Goal: Task Accomplishment & Management: Use online tool/utility

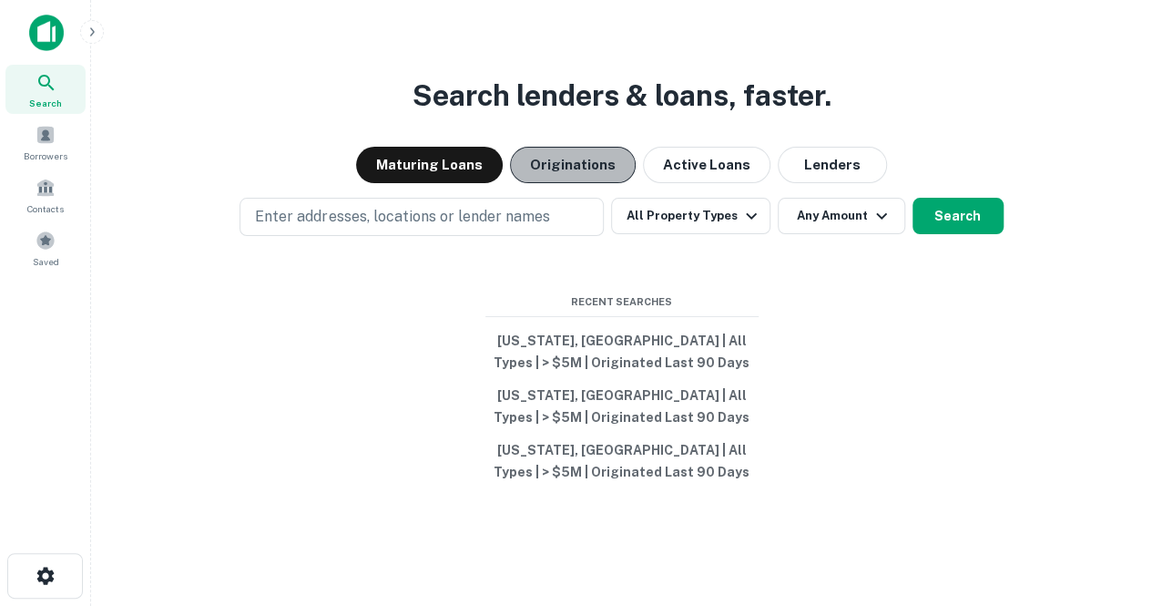
click at [578, 154] on button "Originations" at bounding box center [573, 165] width 126 height 36
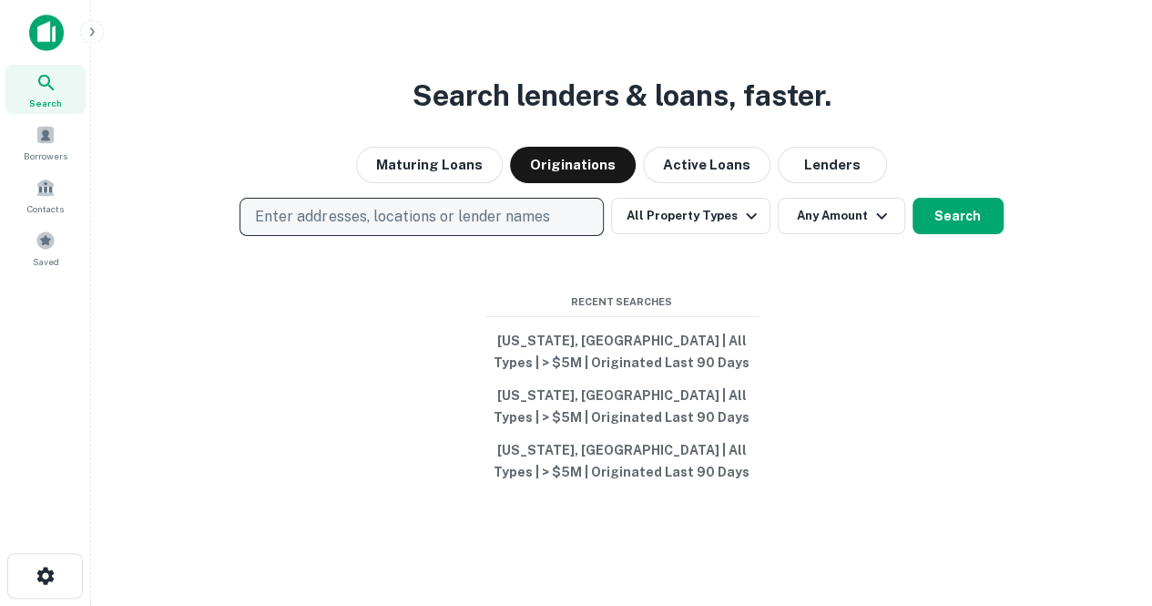
click at [557, 212] on button "Enter addresses, locations or lender names" at bounding box center [422, 217] width 364 height 38
type input "**********"
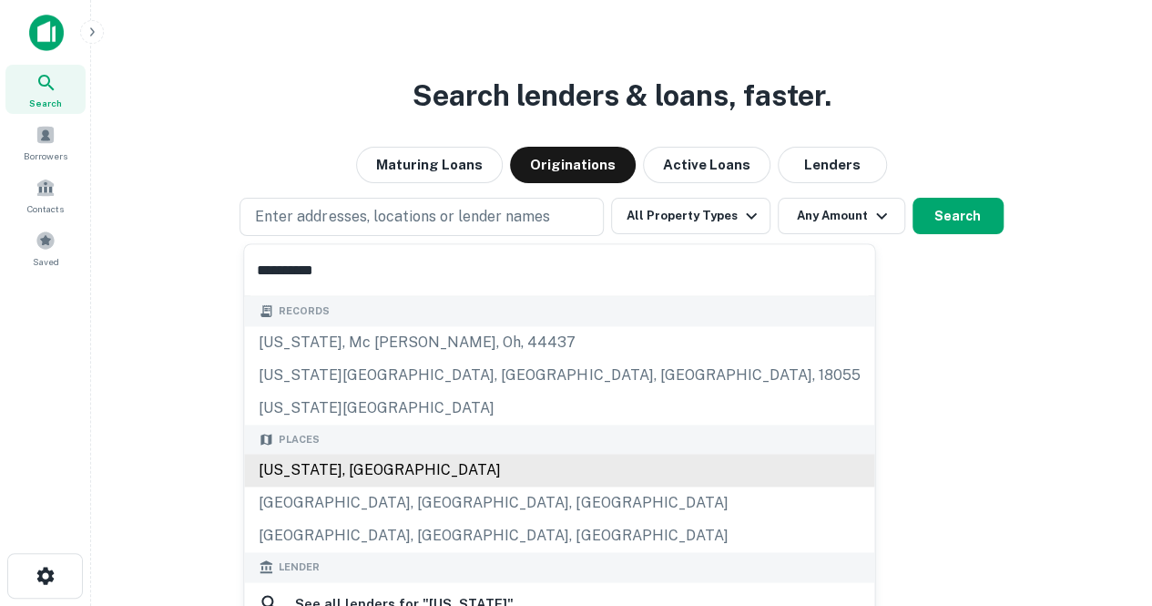
click at [375, 462] on div "[US_STATE], [GEOGRAPHIC_DATA]" at bounding box center [559, 470] width 630 height 33
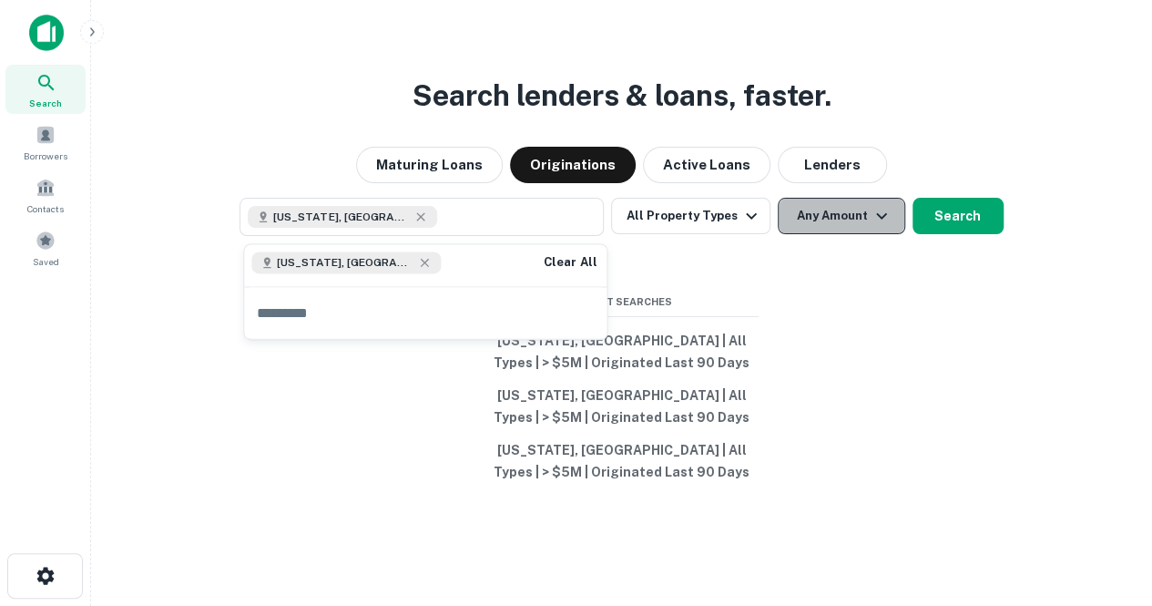
click at [880, 208] on icon "button" at bounding box center [882, 216] width 22 height 22
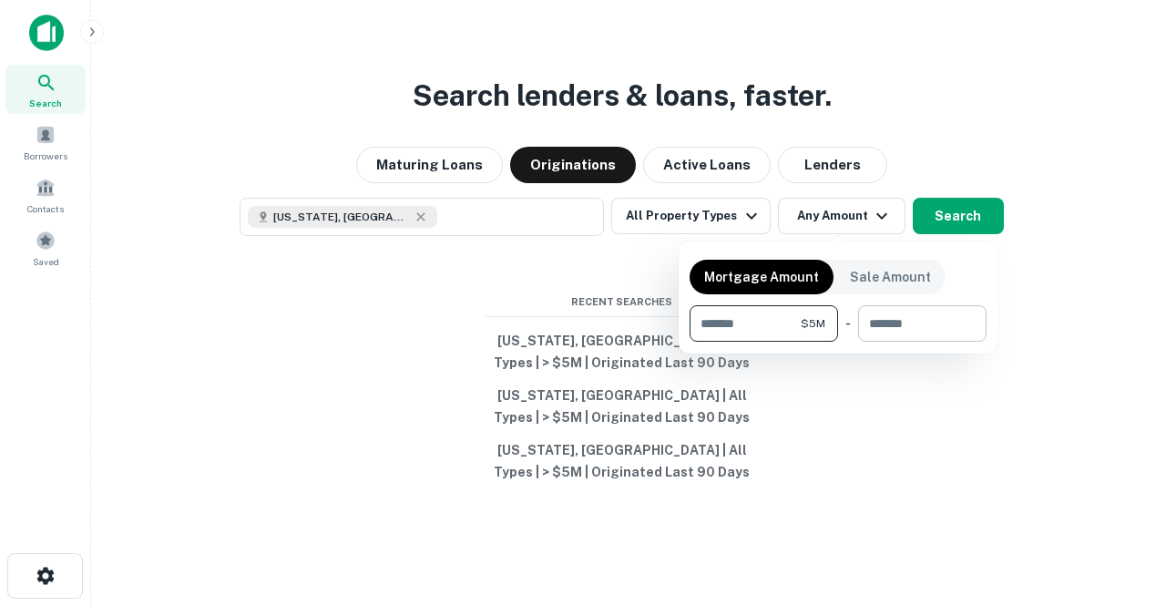
type input "*******"
click at [924, 326] on input "number" at bounding box center [916, 323] width 116 height 36
type input "********"
click at [957, 211] on div at bounding box center [583, 303] width 1166 height 606
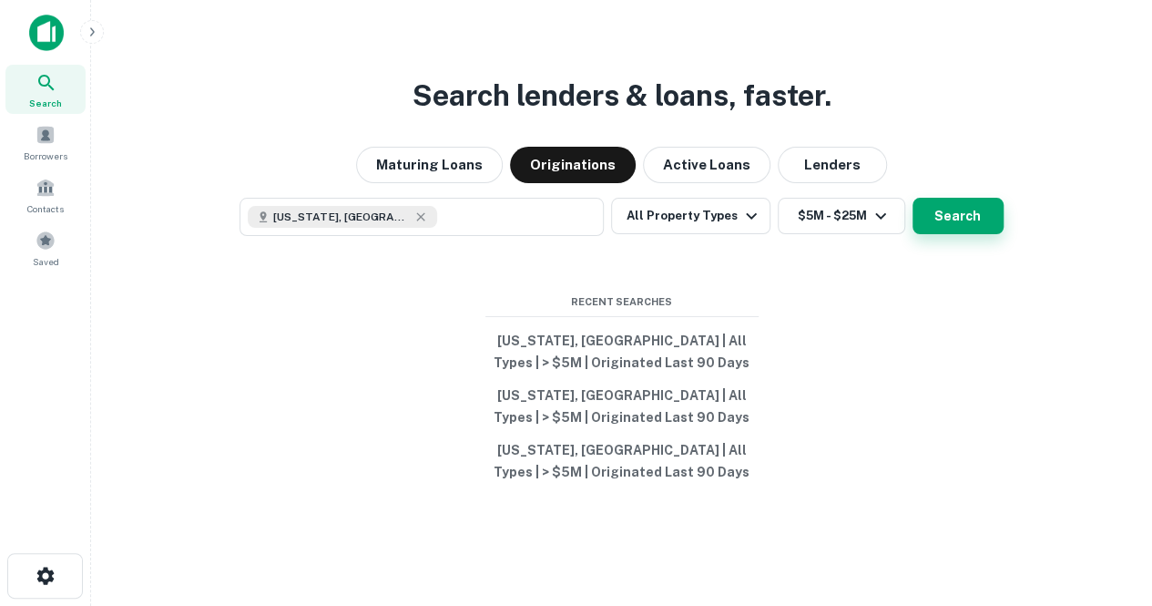
click at [957, 217] on button "Search" at bounding box center [958, 216] width 91 height 36
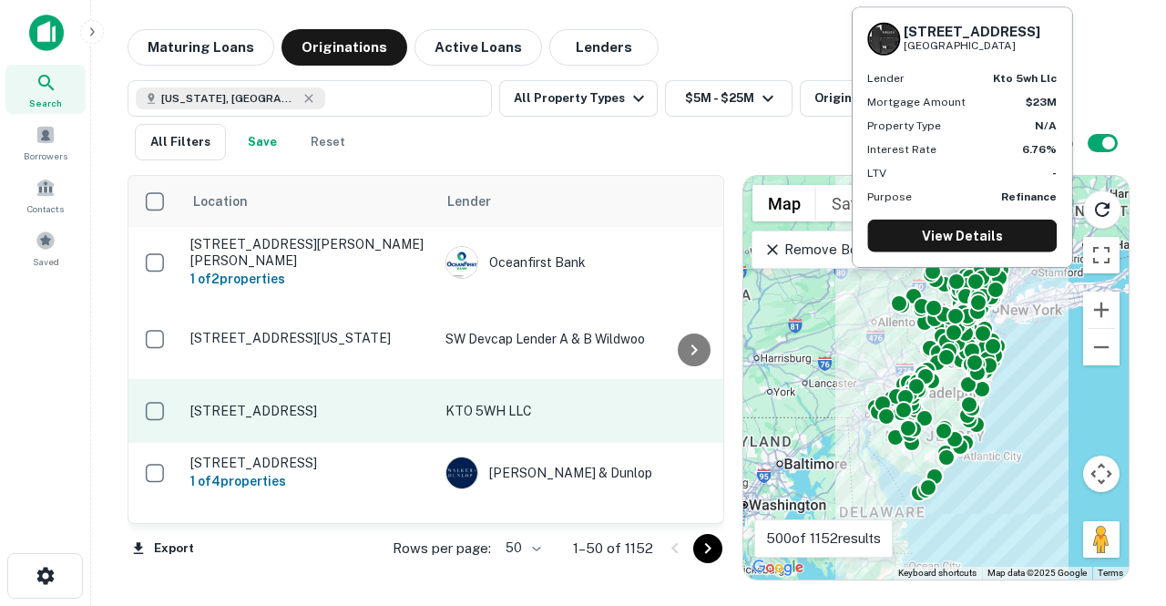
click at [250, 403] on p "[STREET_ADDRESS]" at bounding box center [308, 411] width 237 height 16
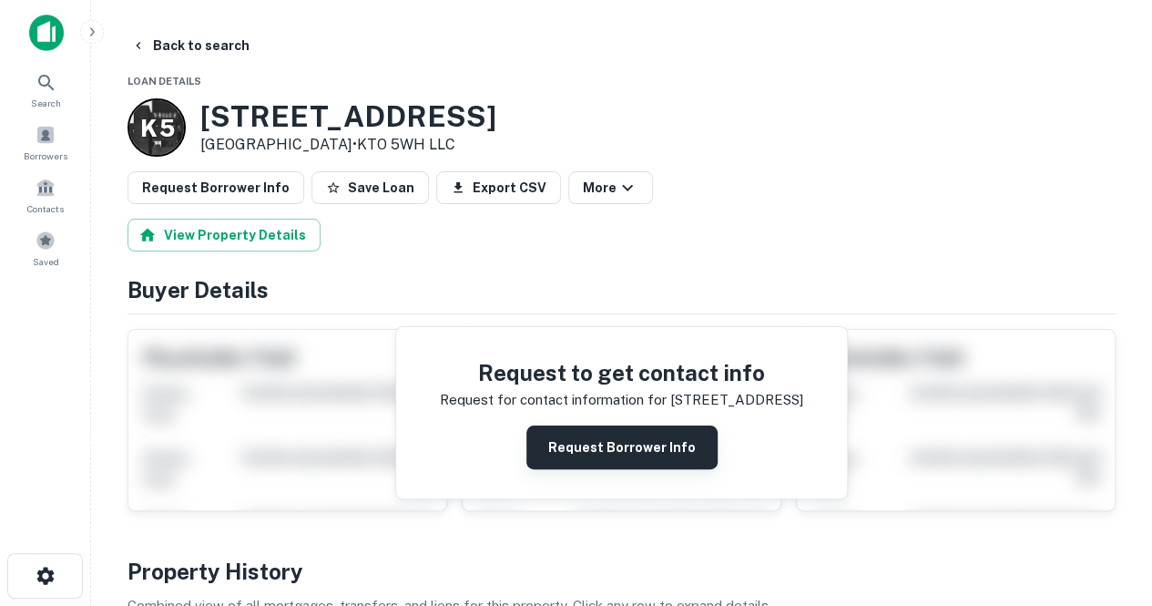
click at [620, 462] on button "Request Borrower Info" at bounding box center [622, 447] width 191 height 44
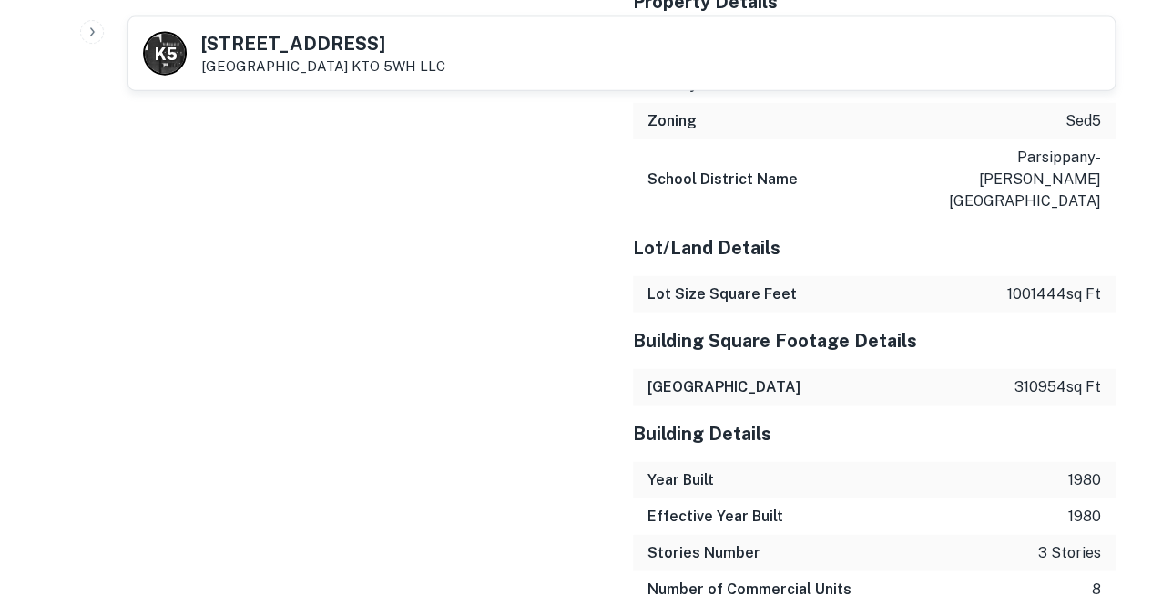
scroll to position [2347, 0]
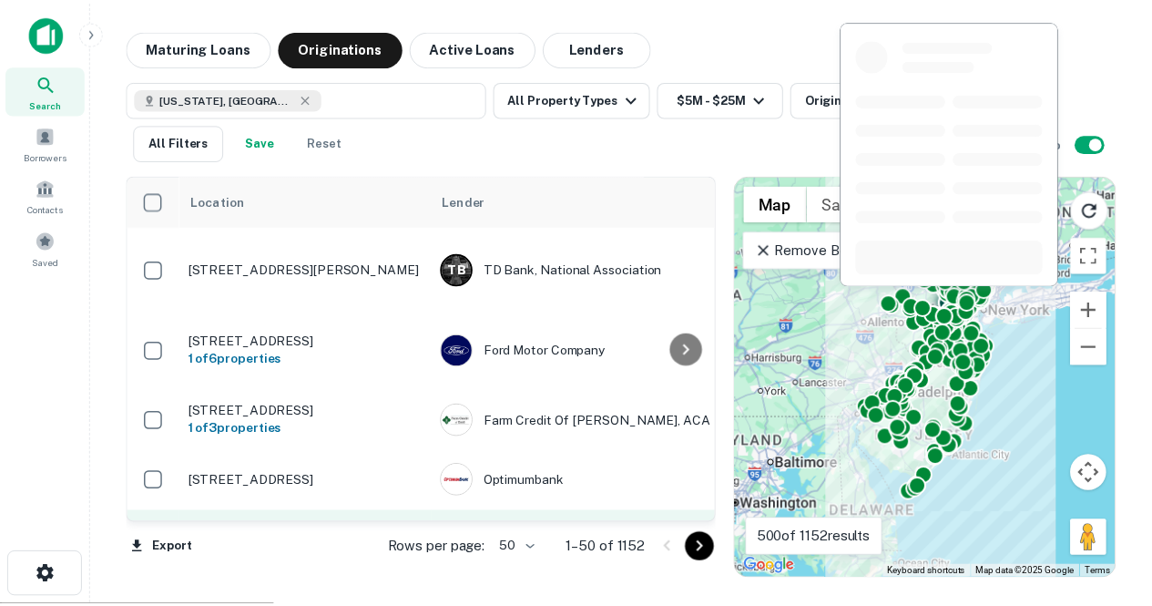
scroll to position [364, 0]
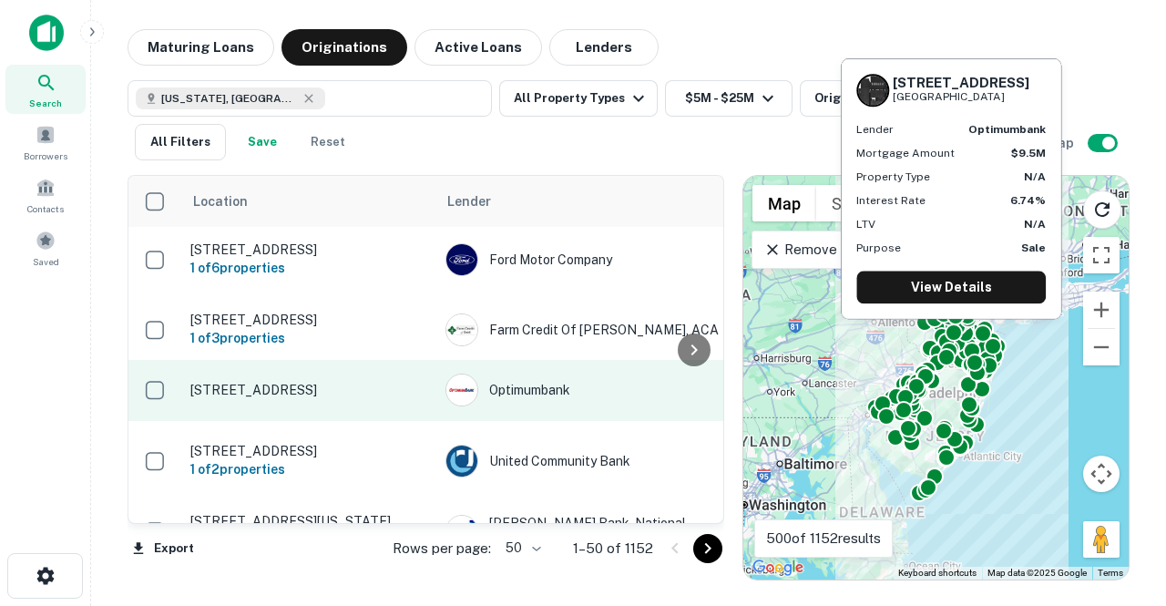
click at [351, 389] on p "[STREET_ADDRESS]" at bounding box center [308, 390] width 237 height 16
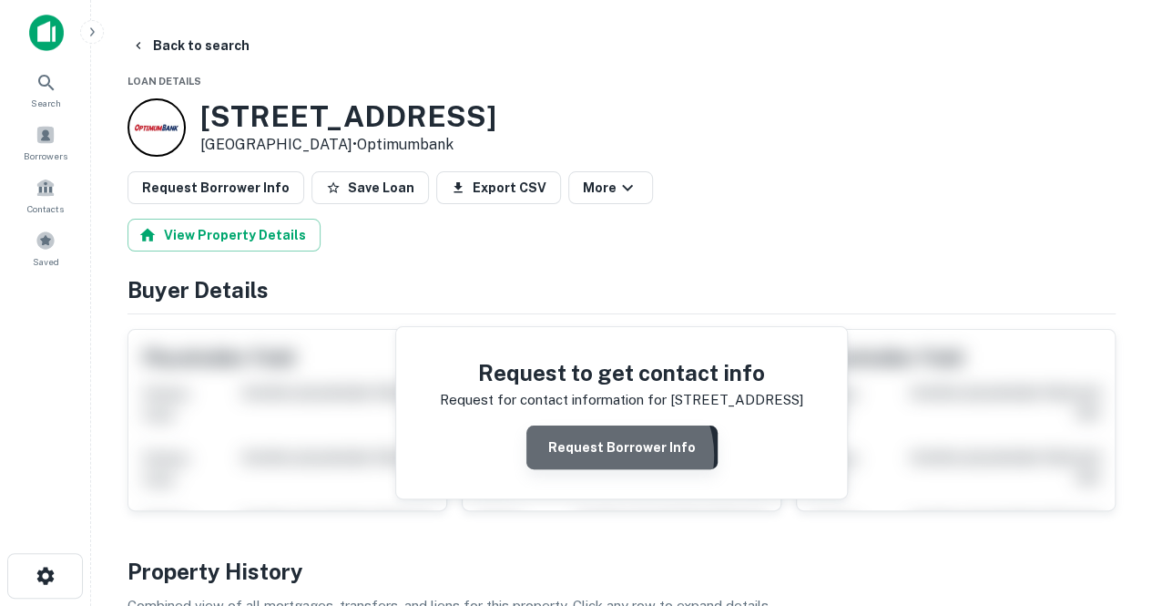
click at [618, 454] on button "Request Borrower Info" at bounding box center [622, 447] width 191 height 44
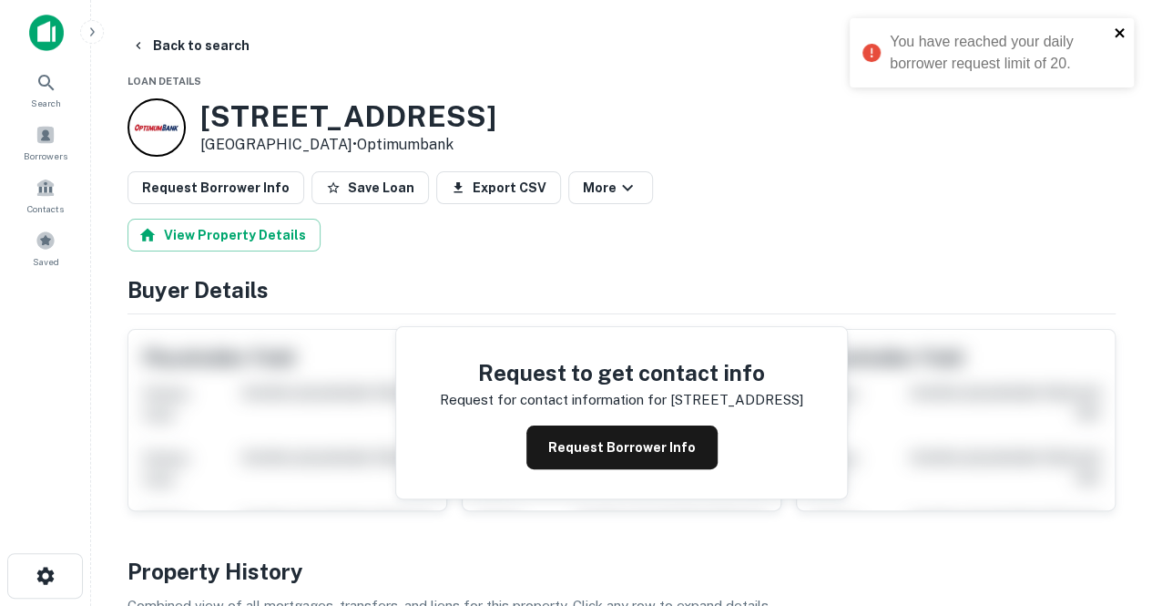
click at [1122, 32] on icon "close" at bounding box center [1120, 33] width 13 height 15
